Goal: Information Seeking & Learning: Understand process/instructions

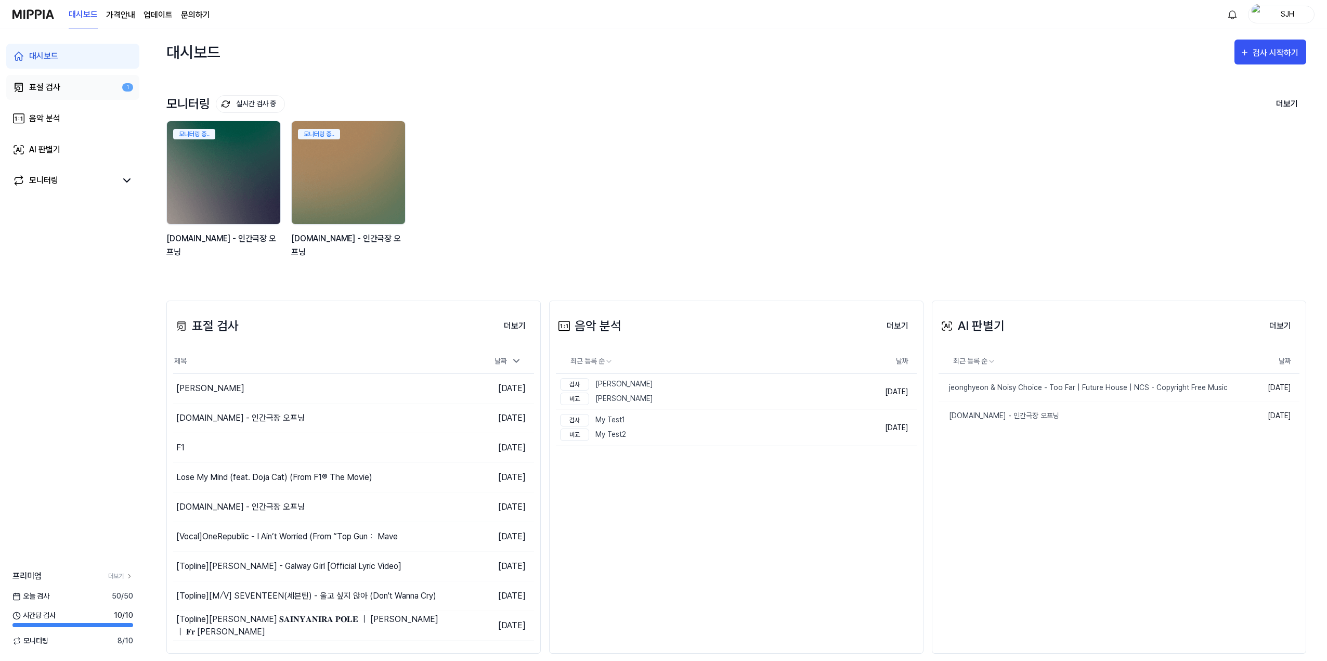
click at [87, 85] on link "표절 검사 1" at bounding box center [72, 87] width 133 height 25
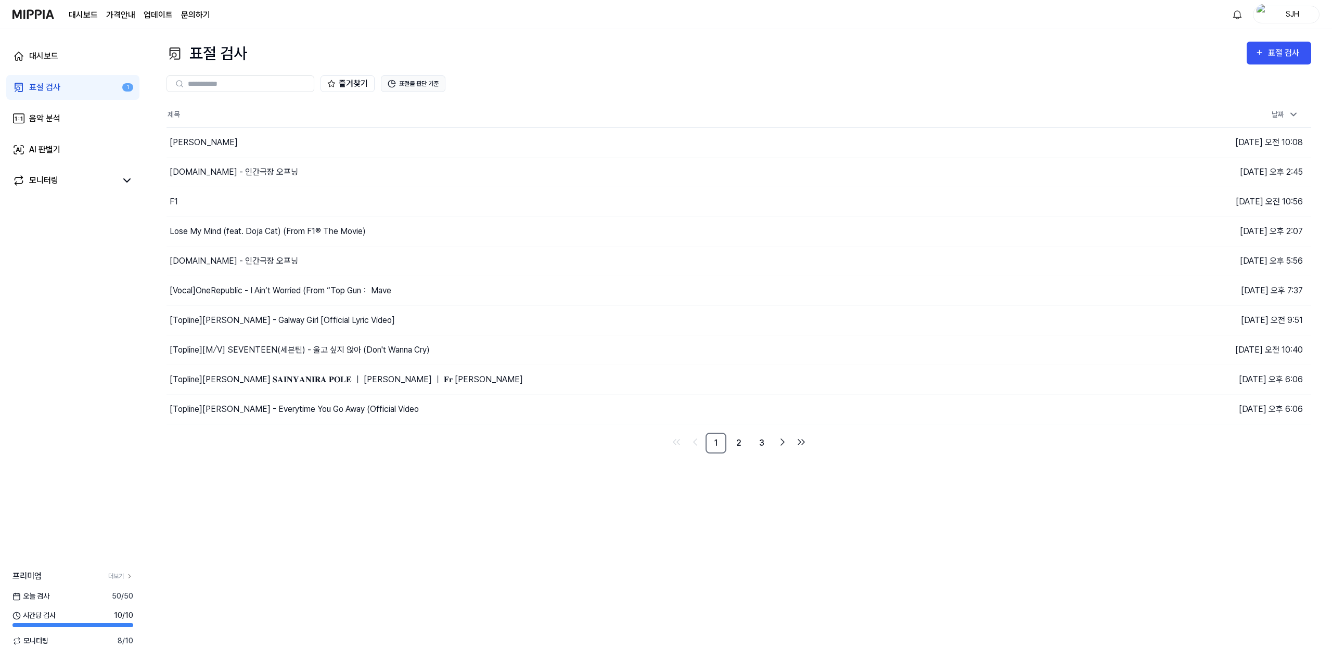
click at [409, 80] on button "표절률 판단 기준" at bounding box center [413, 83] width 64 height 17
drag, startPoint x: 524, startPoint y: 156, endPoint x: 307, endPoint y: 164, distance: 217.6
click at [308, 159] on div "안전 낮음 보통 높음 아주 높음" at bounding box center [414, 157] width 235 height 12
click at [357, 177] on p "장르에 따라서 표절률에 차이가 있을 수 있습니다." at bounding box center [414, 174] width 139 height 11
drag, startPoint x: 342, startPoint y: 175, endPoint x: 449, endPoint y: 177, distance: 107.2
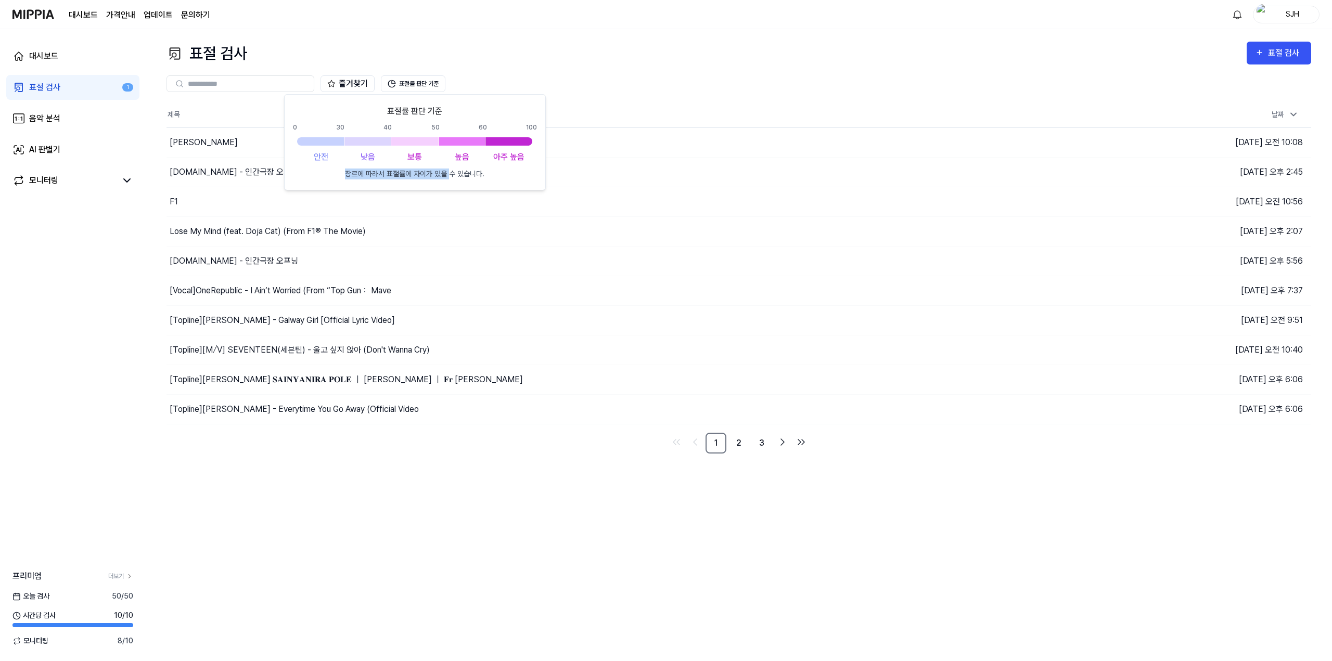
click at [449, 177] on div "표절률 판단 기준 0 30 40 50 60 100 안전 낮음 보통 높음 아주 높음 장르에 따라서 표절률에 차이가 있을 수 있습니다." at bounding box center [415, 142] width 244 height 74
click at [551, 94] on div "즐겨찾기 표절률 판단 기준" at bounding box center [738, 83] width 1144 height 37
click at [952, 144] on button "이동하기" at bounding box center [959, 142] width 37 height 17
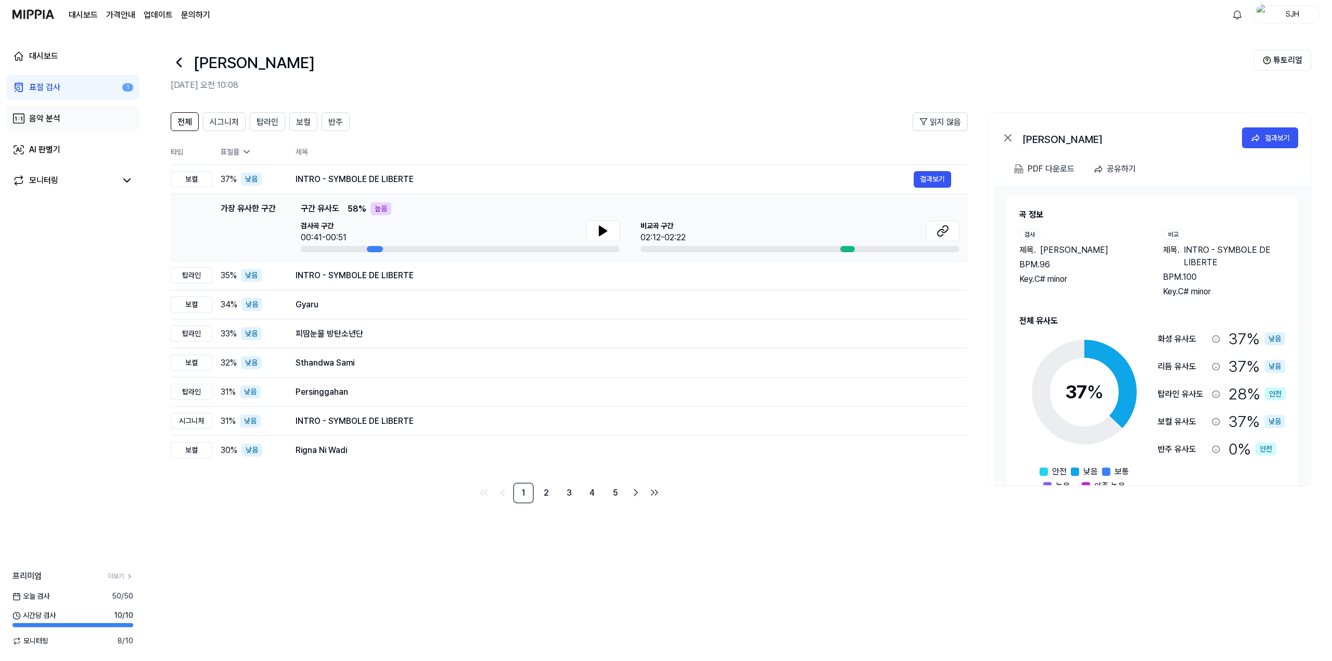
click at [83, 107] on link "음악 분석" at bounding box center [72, 118] width 133 height 25
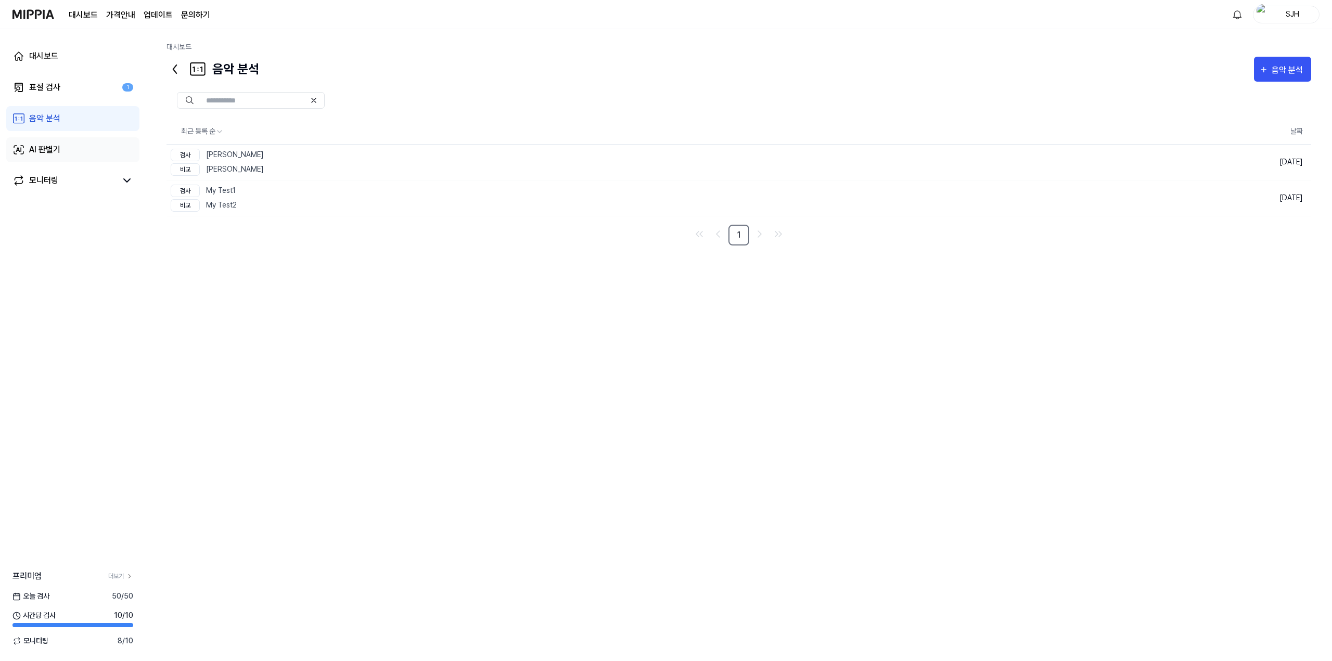
click at [79, 143] on link "AI 판별기" at bounding box center [72, 149] width 133 height 25
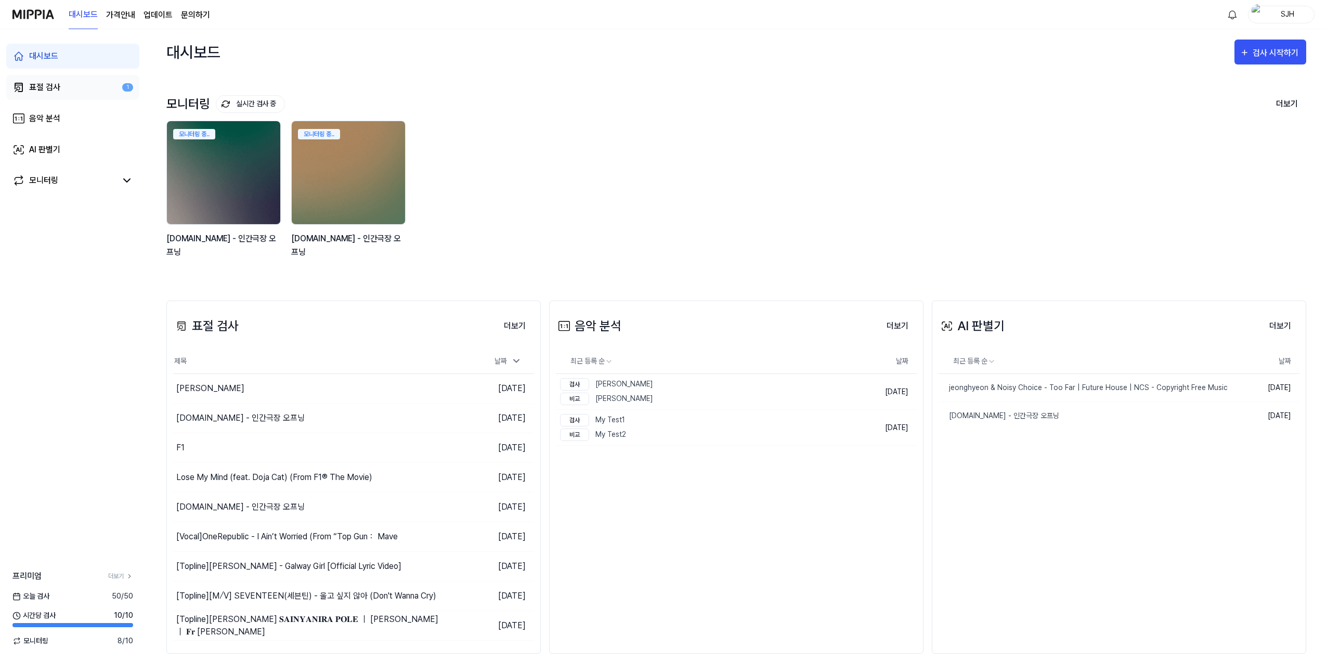
click at [81, 82] on link "표절 검사 1" at bounding box center [72, 87] width 133 height 25
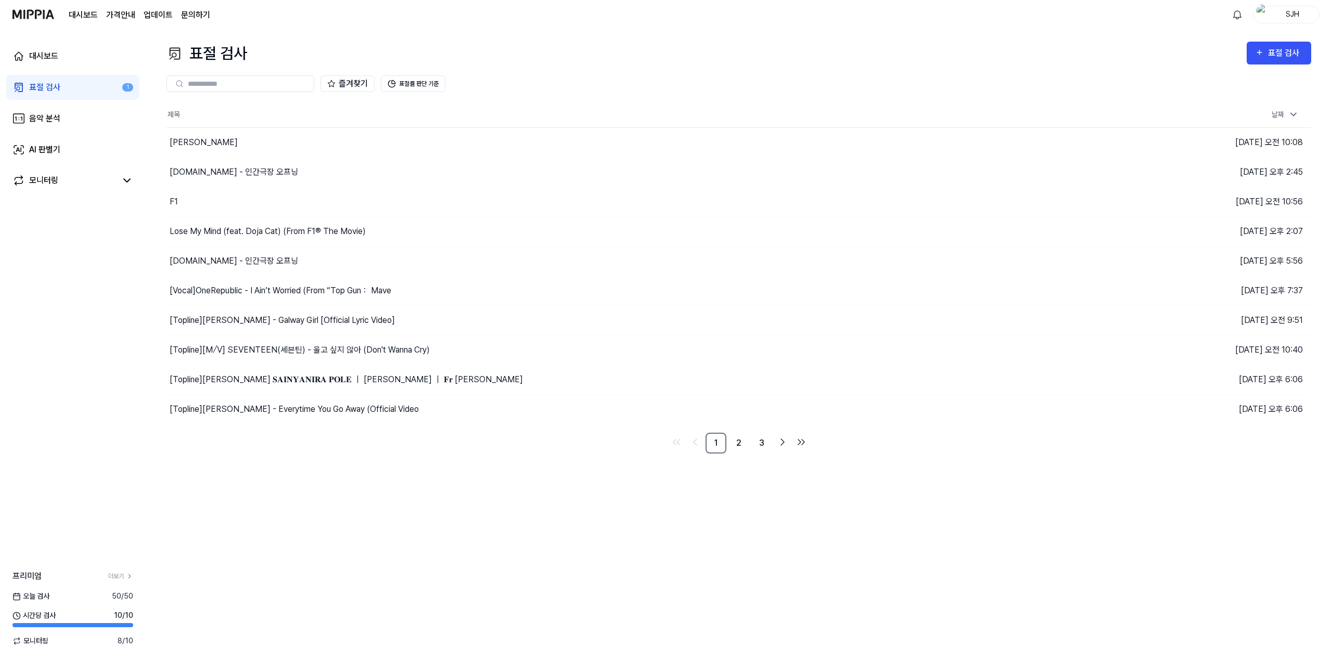
drag, startPoint x: 283, startPoint y: 144, endPoint x: 118, endPoint y: 132, distance: 165.9
click at [283, 144] on div "[PERSON_NAME]" at bounding box center [595, 142] width 858 height 29
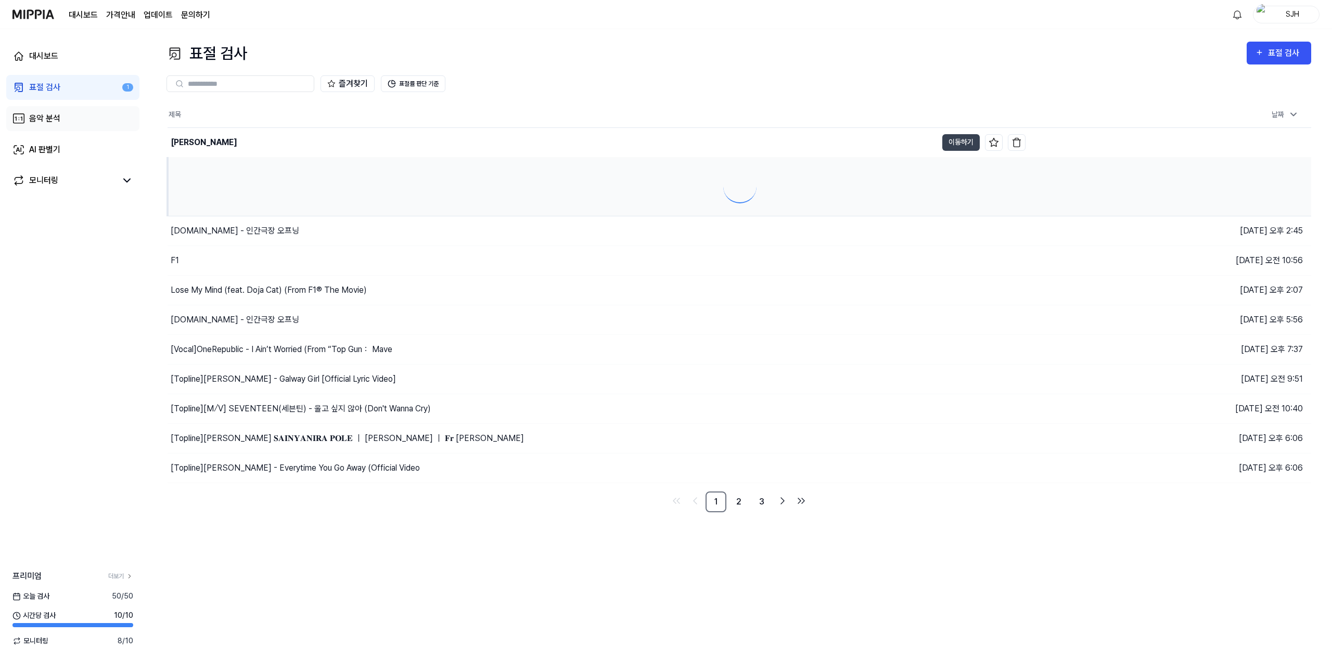
click at [75, 128] on link "음악 분석" at bounding box center [72, 118] width 133 height 25
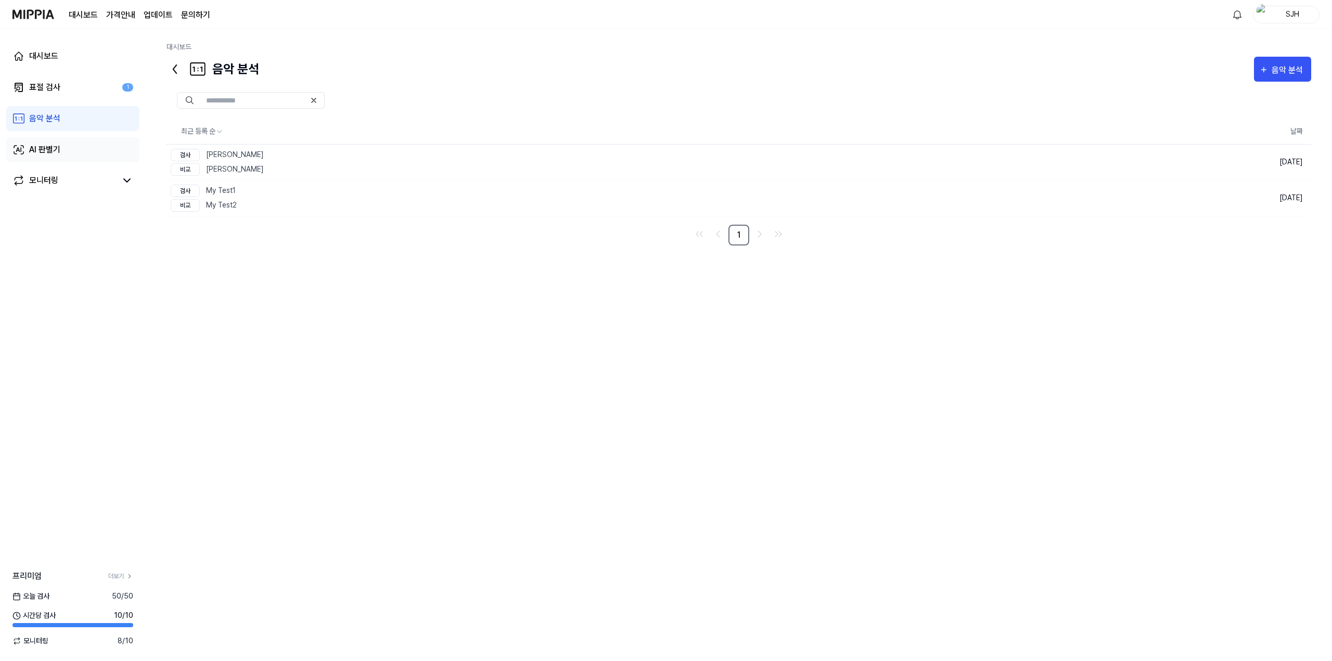
click at [69, 138] on link "AI 판별기" at bounding box center [72, 149] width 133 height 25
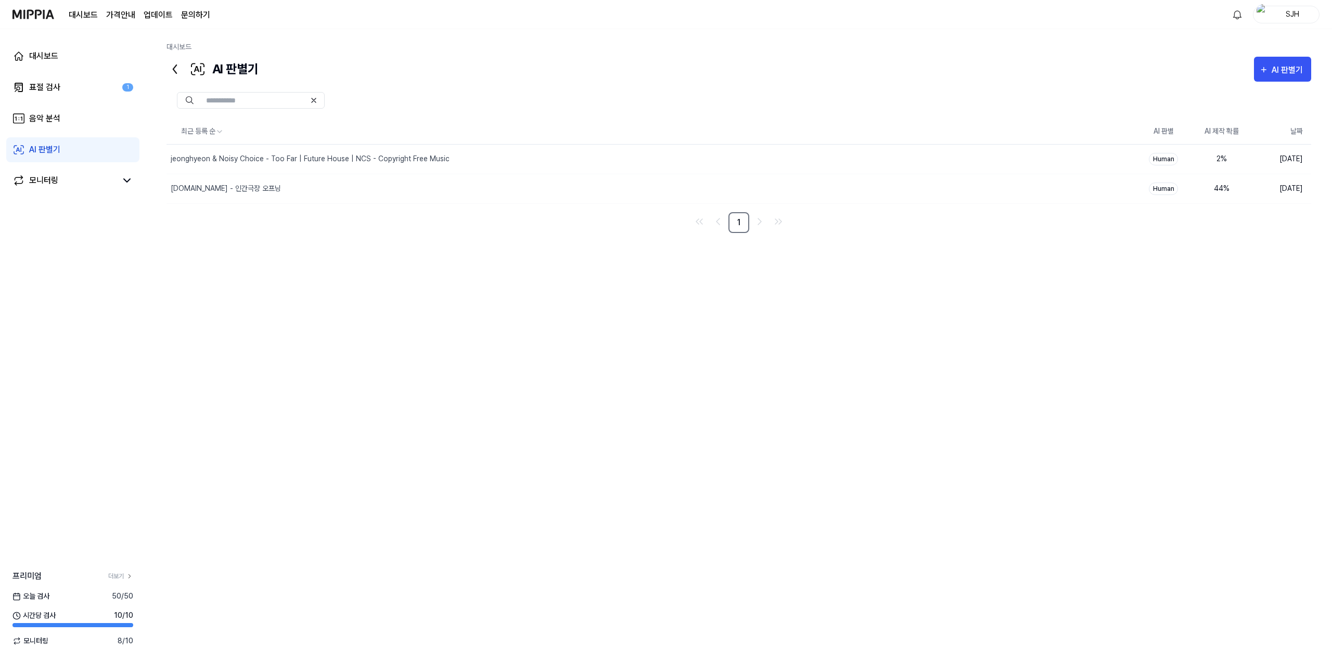
click at [67, 161] on link "AI 판별기" at bounding box center [72, 149] width 133 height 25
click at [62, 184] on link "모니터링" at bounding box center [64, 180] width 104 height 12
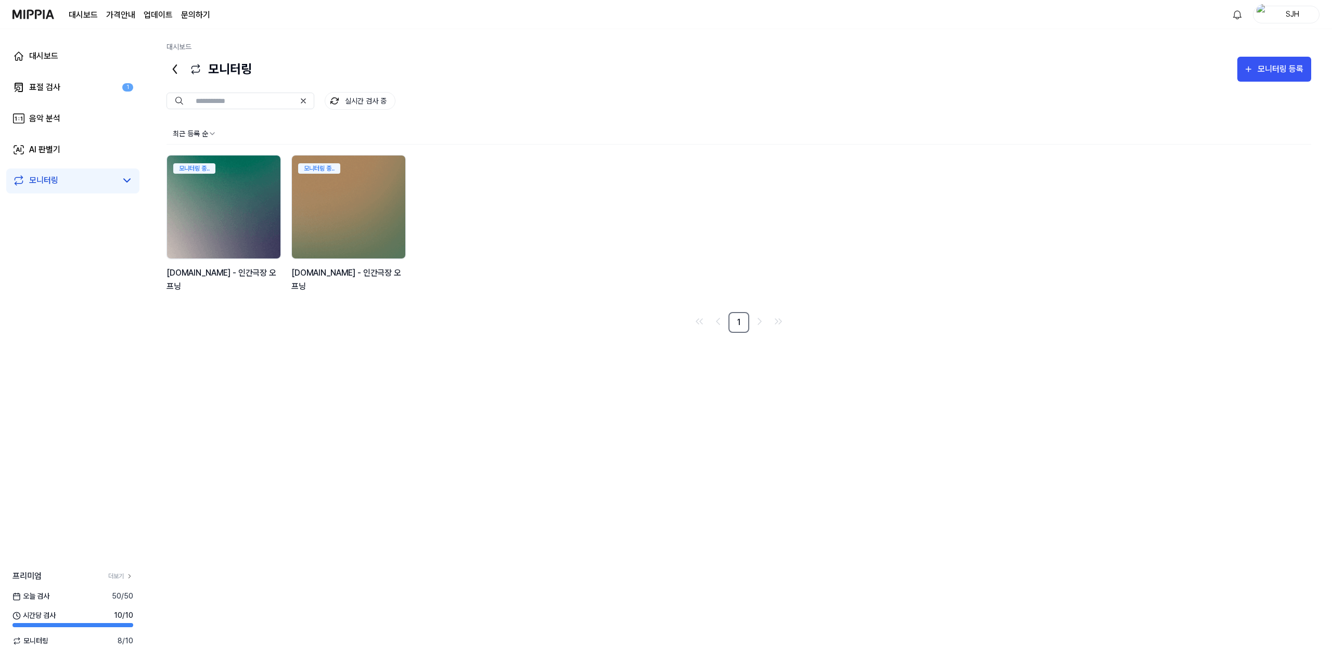
click at [217, 184] on img at bounding box center [223, 206] width 125 height 113
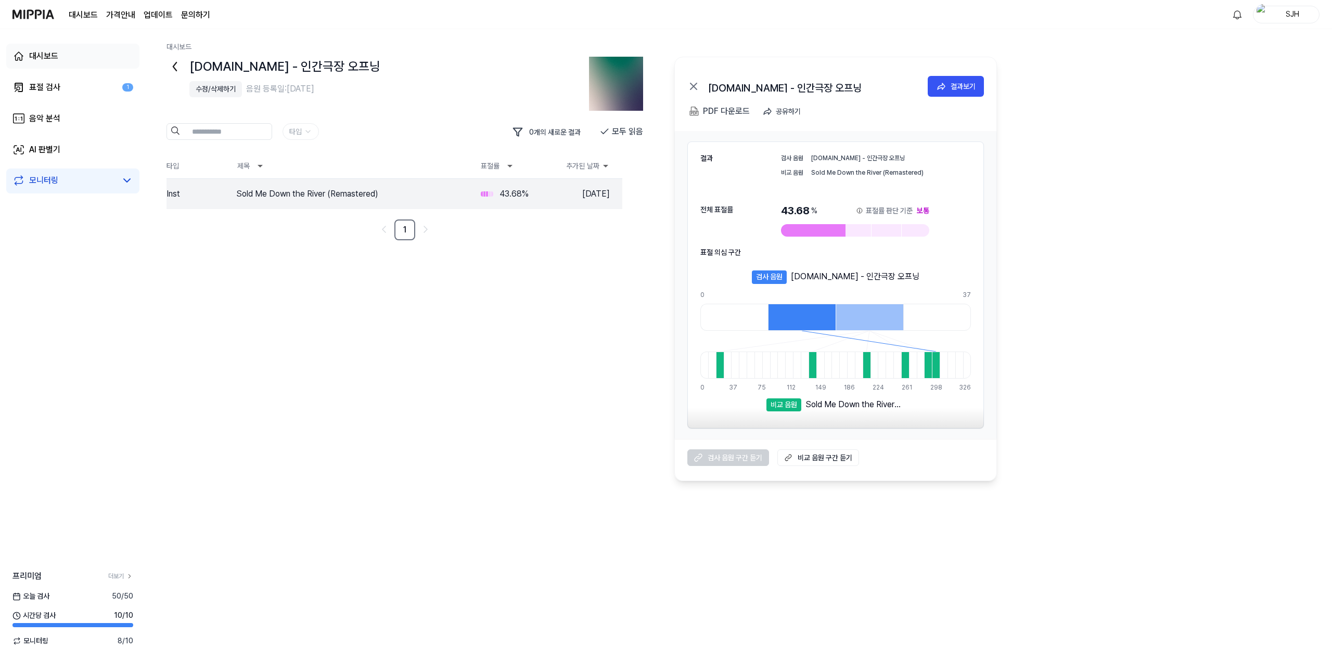
click at [71, 51] on link "대시보드" at bounding box center [72, 56] width 133 height 25
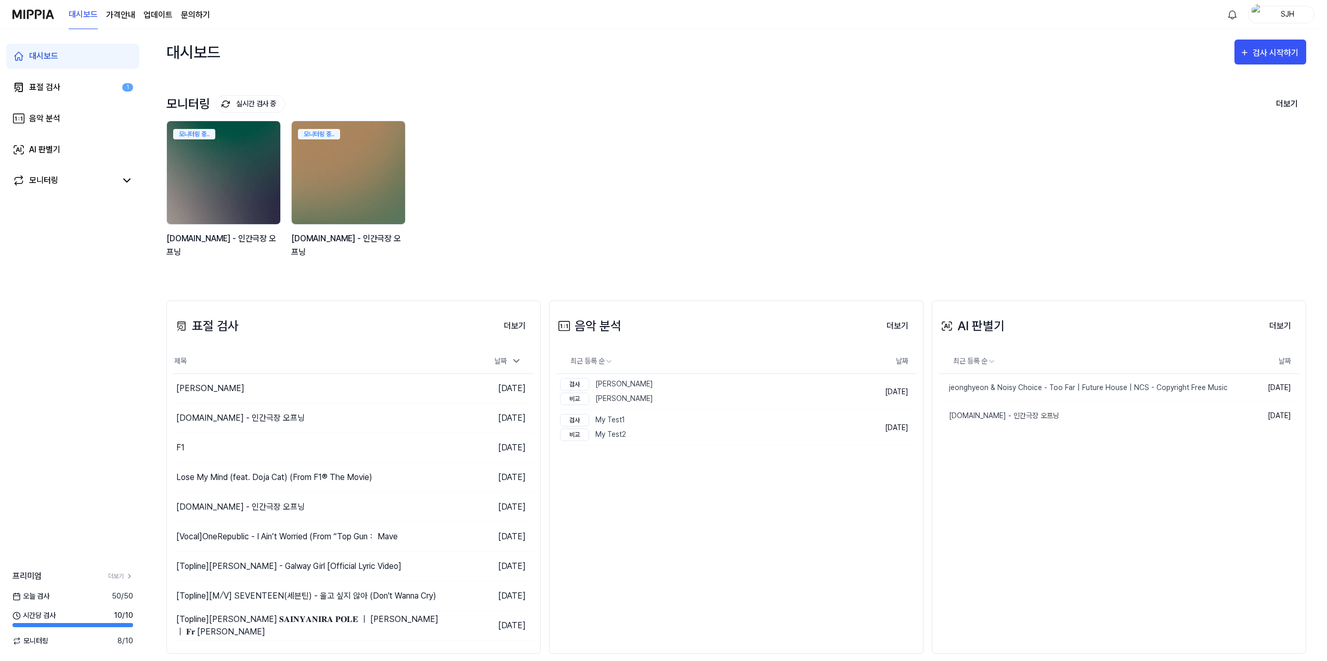
click at [1279, 14] on div "SJH" at bounding box center [1288, 13] width 41 height 11
